Goal: Information Seeking & Learning: Learn about a topic

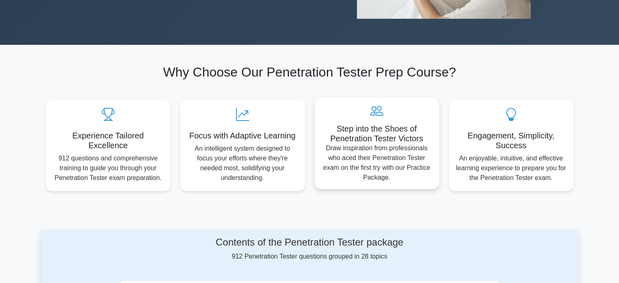
scroll to position [326, 0]
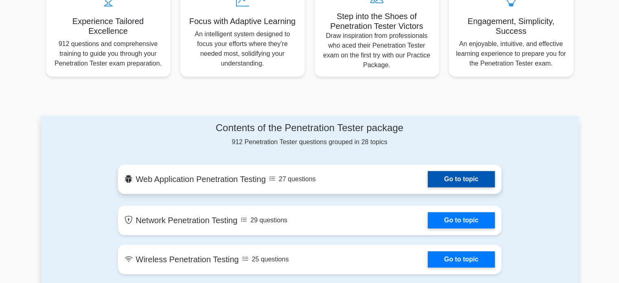
click at [428, 182] on link "Go to topic" at bounding box center [461, 179] width 67 height 16
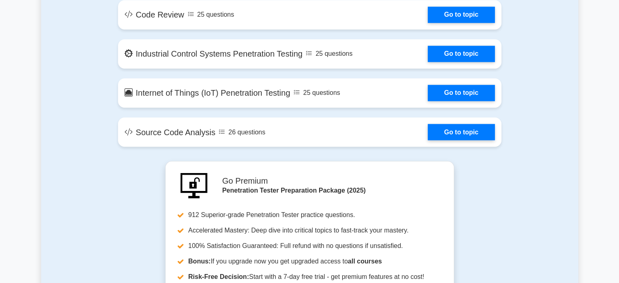
scroll to position [1507, 0]
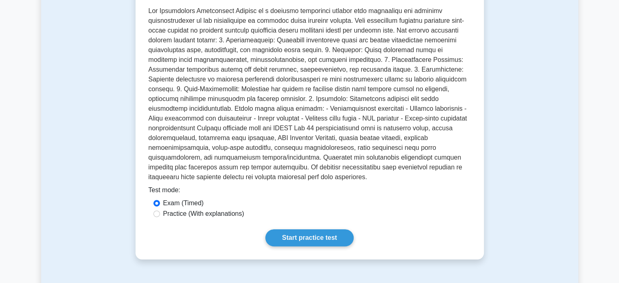
scroll to position [41, 0]
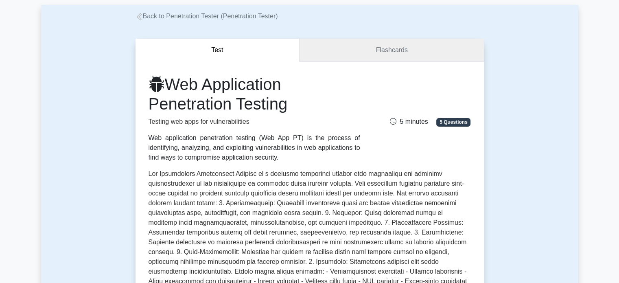
click at [388, 50] on link "Flashcards" at bounding box center [392, 50] width 184 height 23
